Goal: Check status: Check status

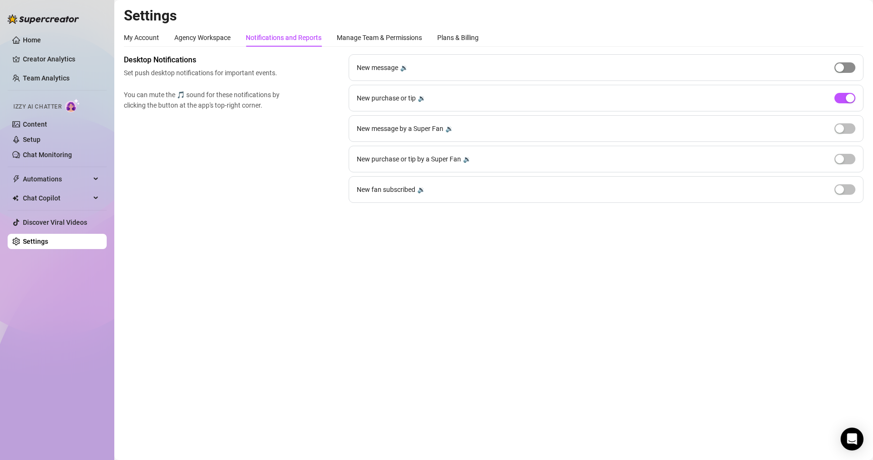
click at [838, 68] on div "button" at bounding box center [839, 67] width 9 height 9
click at [838, 68] on span "button" at bounding box center [844, 67] width 21 height 10
click at [851, 97] on div "button" at bounding box center [850, 98] width 9 height 9
click at [851, 97] on span "button" at bounding box center [844, 98] width 21 height 10
click at [840, 63] on span "button" at bounding box center [844, 67] width 21 height 10
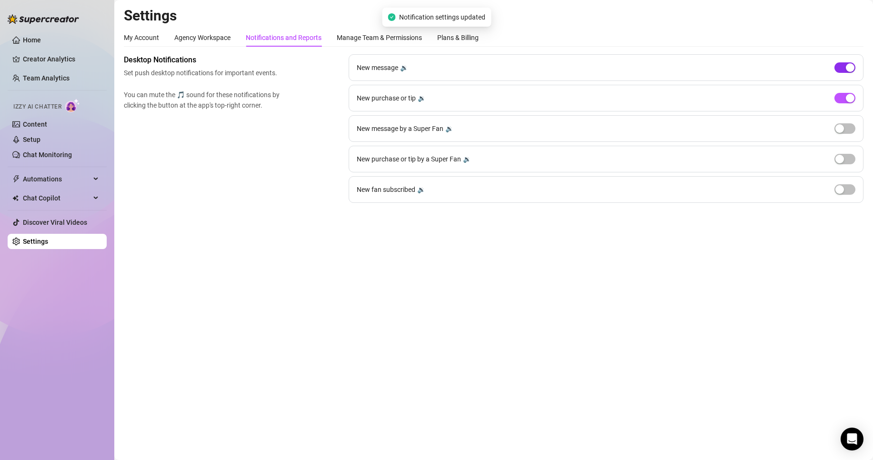
click at [844, 70] on button "button" at bounding box center [844, 67] width 21 height 10
click at [840, 99] on span "button" at bounding box center [844, 98] width 21 height 10
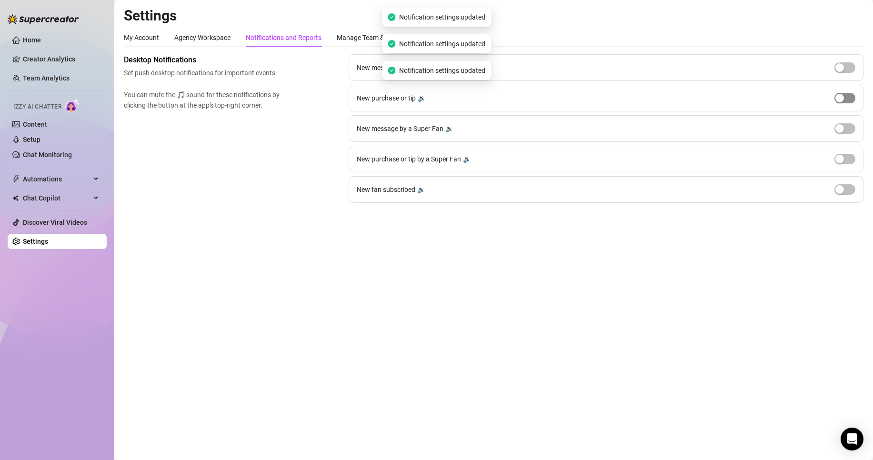
click at [840, 99] on div "button" at bounding box center [839, 98] width 9 height 9
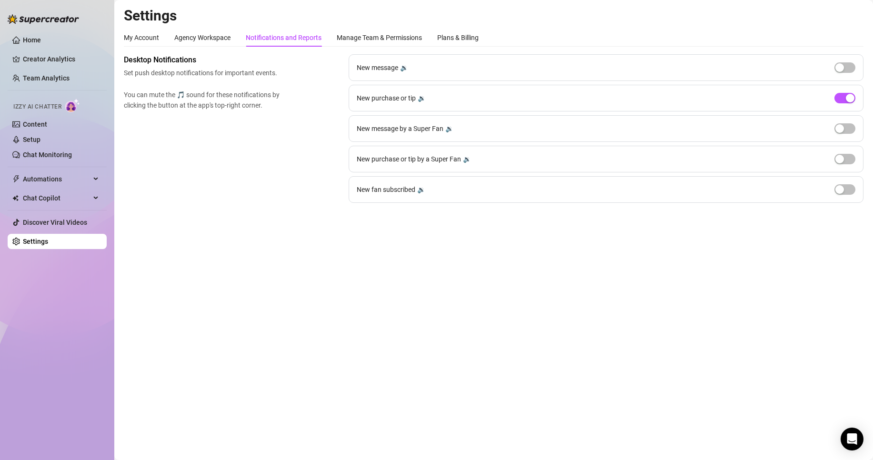
click at [83, 51] on ul "Home Creator Analytics Team Analytics Izzy AI Chatter Content Setup Chat Monito…" at bounding box center [57, 141] width 99 height 224
click at [81, 53] on link "Creator Analytics" at bounding box center [61, 58] width 76 height 15
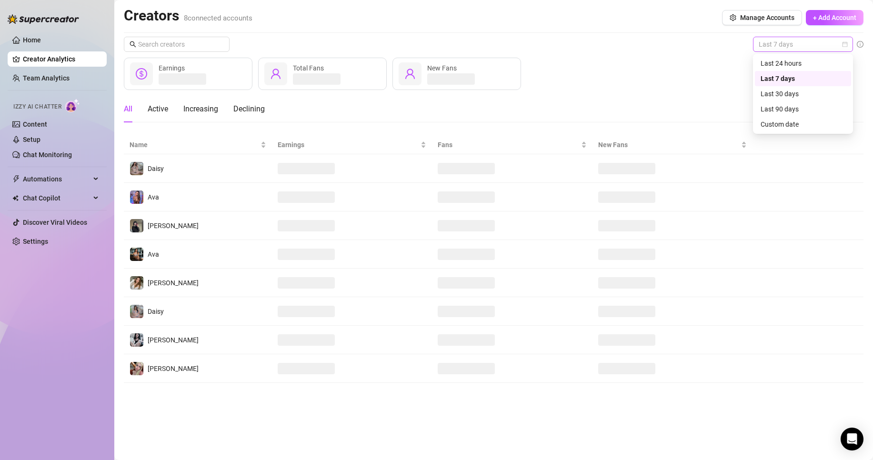
click at [810, 50] on span "Last 7 days" at bounding box center [803, 44] width 89 height 14
click at [790, 127] on div "Custom date" at bounding box center [802, 124] width 85 height 10
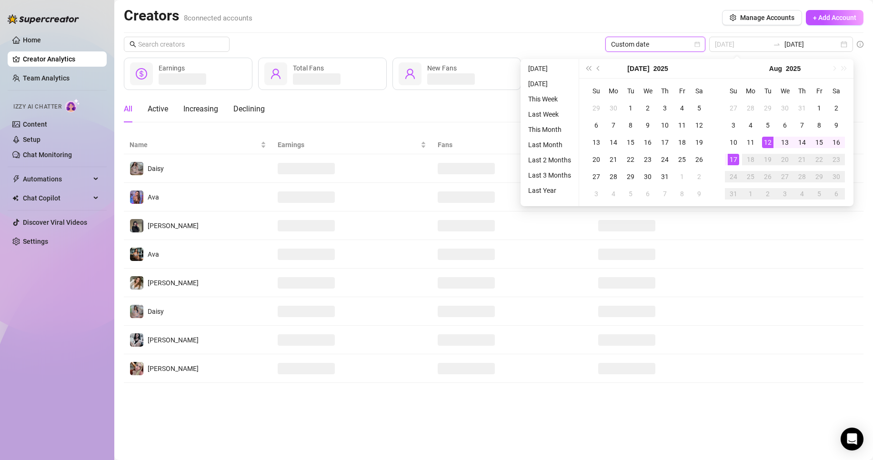
click at [769, 146] on div "12" at bounding box center [767, 142] width 11 height 11
click at [730, 164] on div "17" at bounding box center [733, 159] width 11 height 11
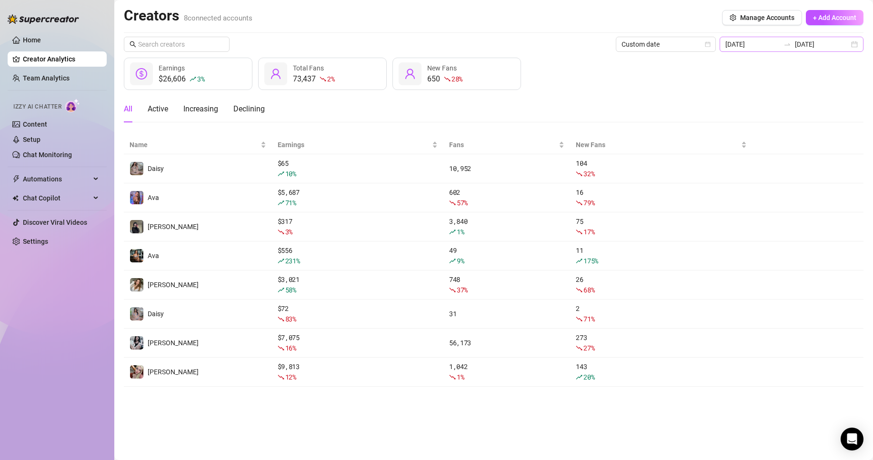
click at [797, 38] on div "[DATE] [DATE]" at bounding box center [792, 44] width 144 height 15
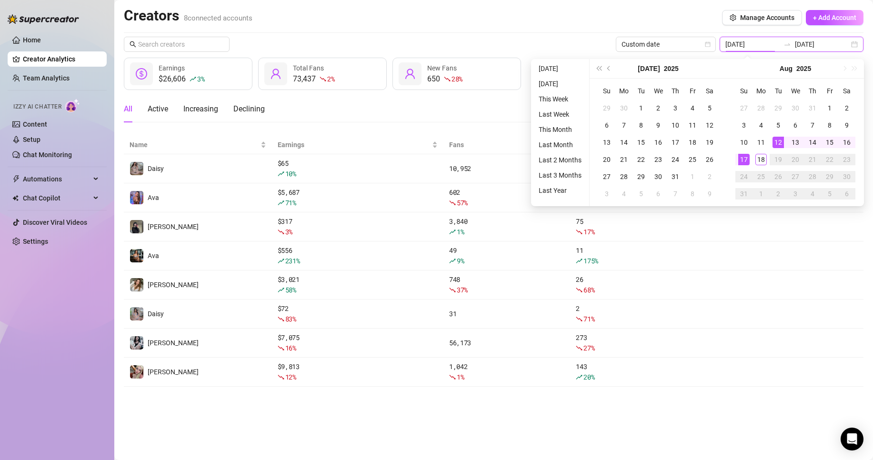
type input "[DATE]"
click at [746, 159] on div "17" at bounding box center [743, 159] width 11 height 11
